Goal: Transaction & Acquisition: Subscribe to service/newsletter

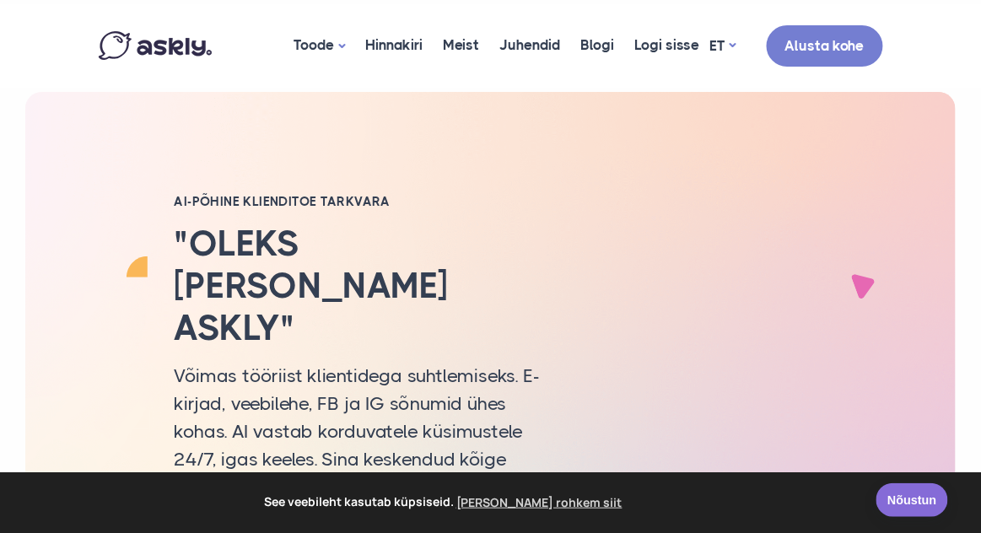
click at [905, 505] on link "Nõustun" at bounding box center [913, 500] width 72 height 34
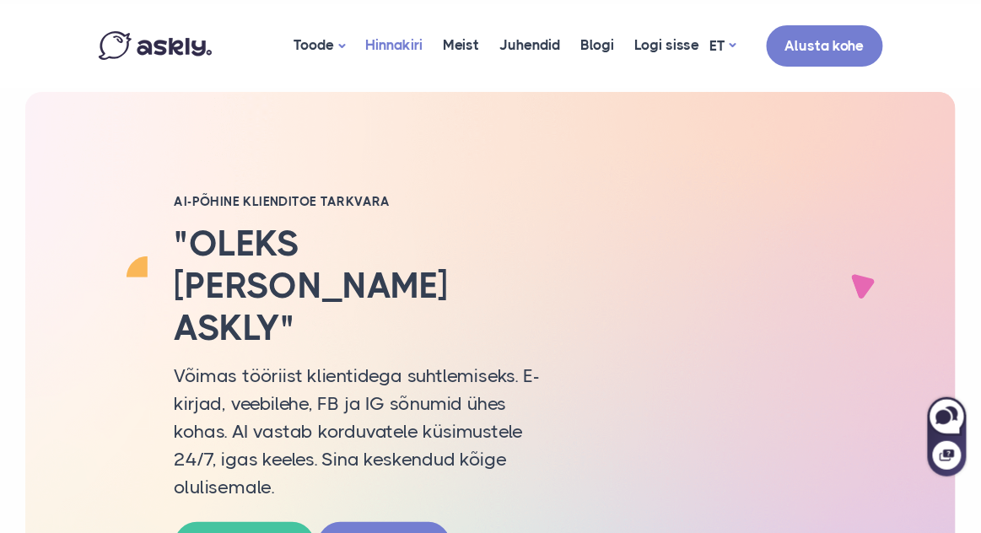
click at [406, 46] on link "Hinnakiri" at bounding box center [395, 45] width 78 height 82
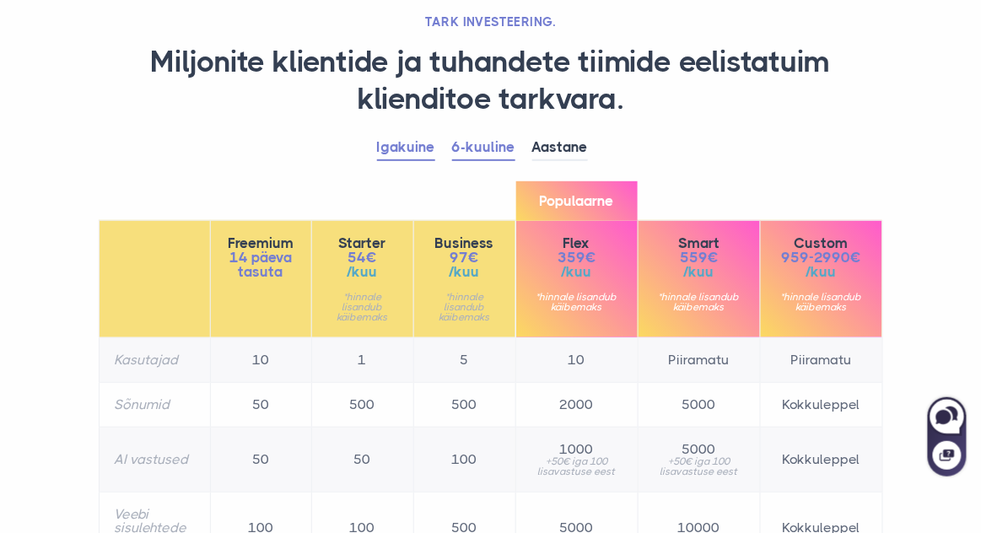
click at [404, 144] on link "Igakuine" at bounding box center [406, 148] width 58 height 26
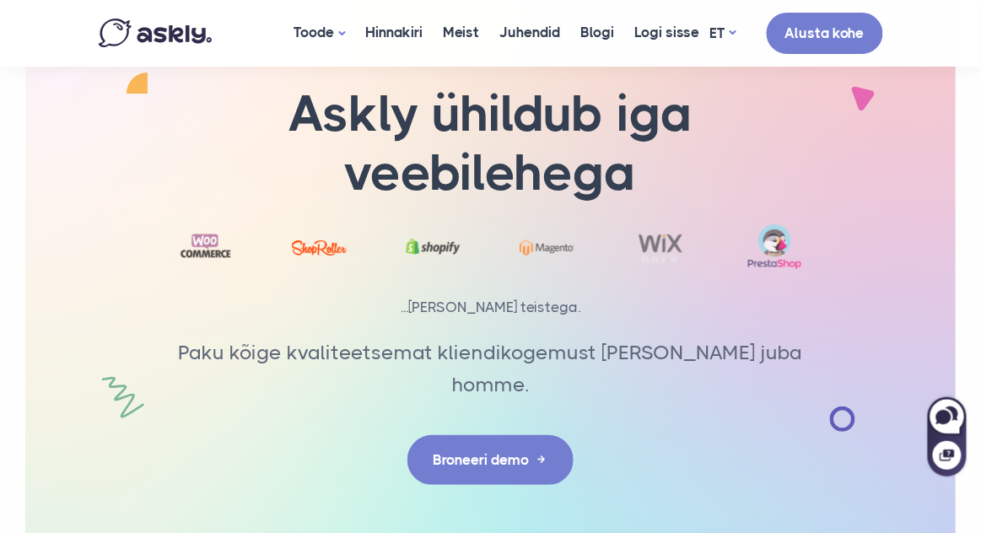
scroll to position [2961, 0]
